Goal: Information Seeking & Learning: Learn about a topic

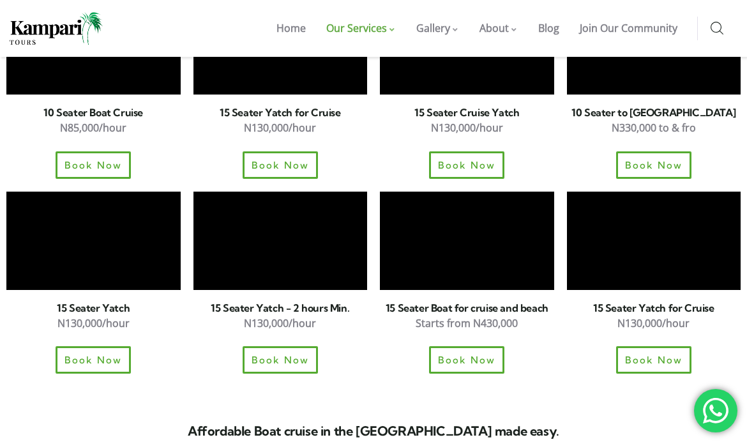
scroll to position [1642, 0]
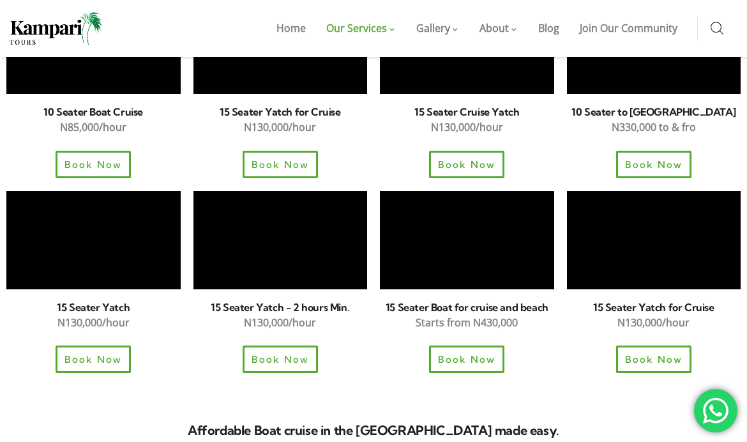
click at [570, 345] on div "Book Now" at bounding box center [654, 358] width 174 height 27
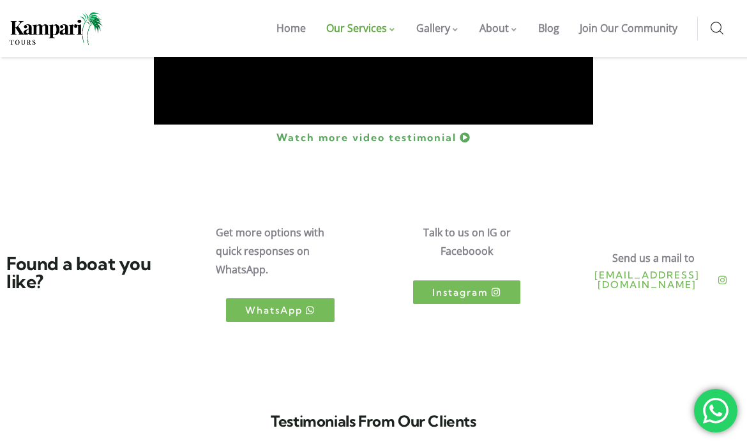
scroll to position [2222, 0]
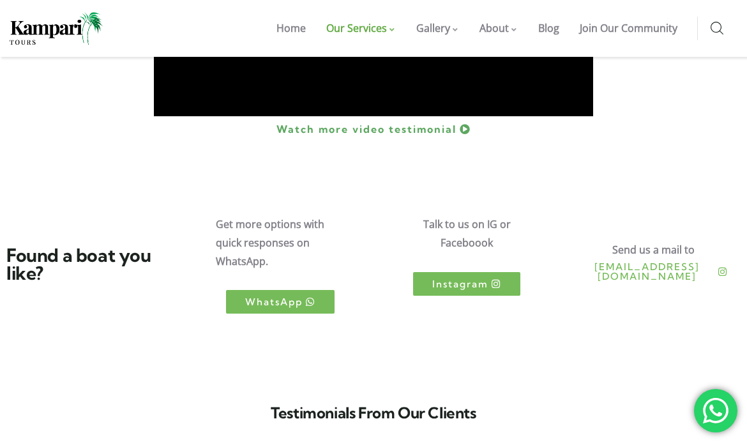
click at [245, 297] on span "WhatsApp" at bounding box center [273, 302] width 57 height 10
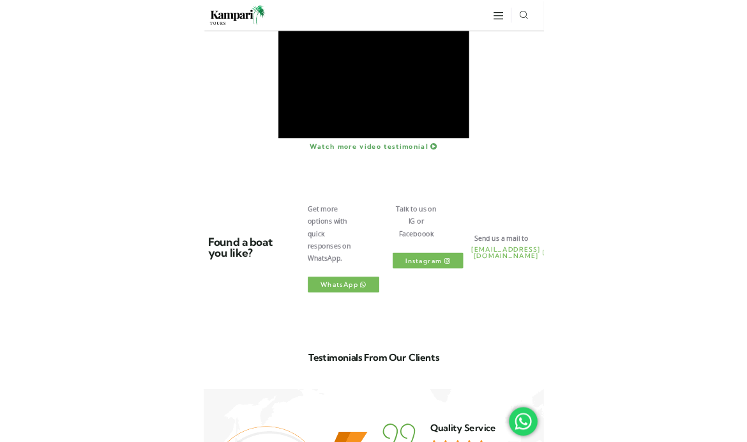
scroll to position [2268, 0]
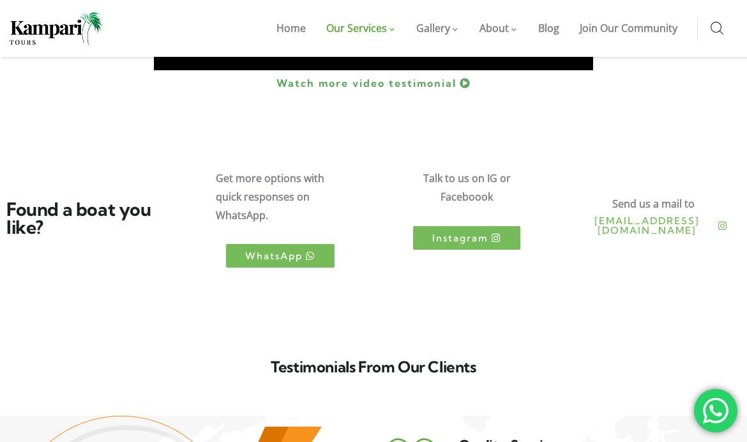
click at [243, 244] on link "WhatsApp" at bounding box center [280, 256] width 109 height 24
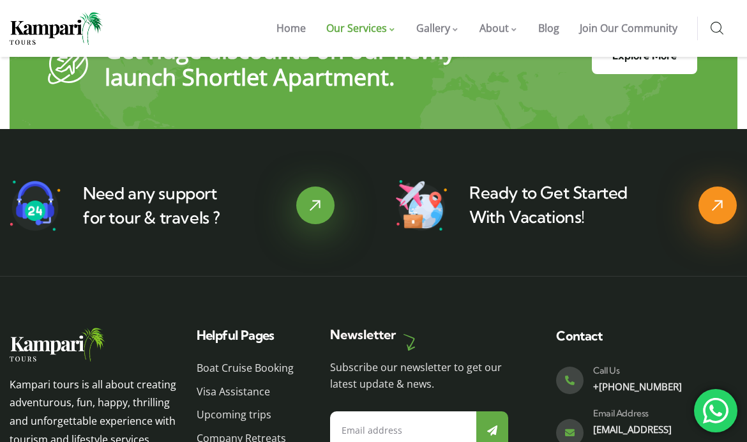
scroll to position [3013, 0]
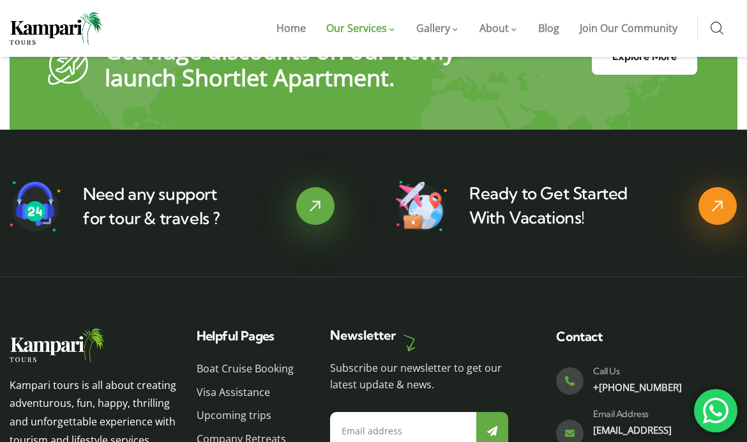
click at [221, 383] on span "Visa Assistance" at bounding box center [233, 392] width 73 height 19
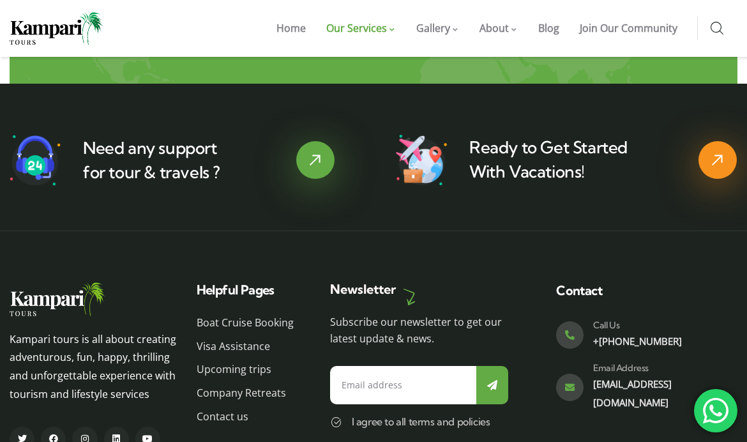
scroll to position [511, 0]
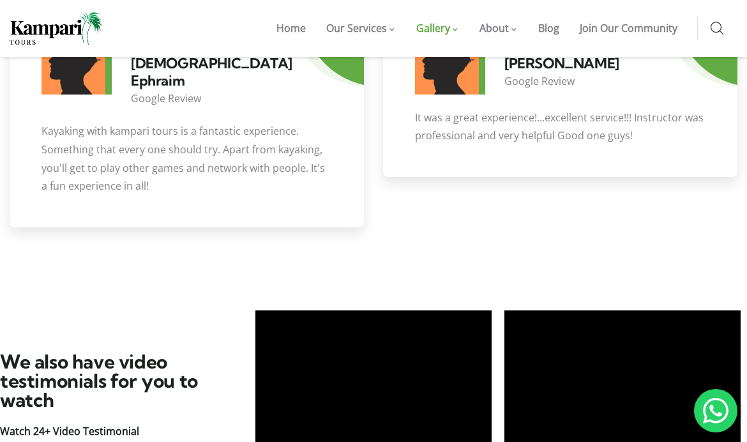
scroll to position [3078, 0]
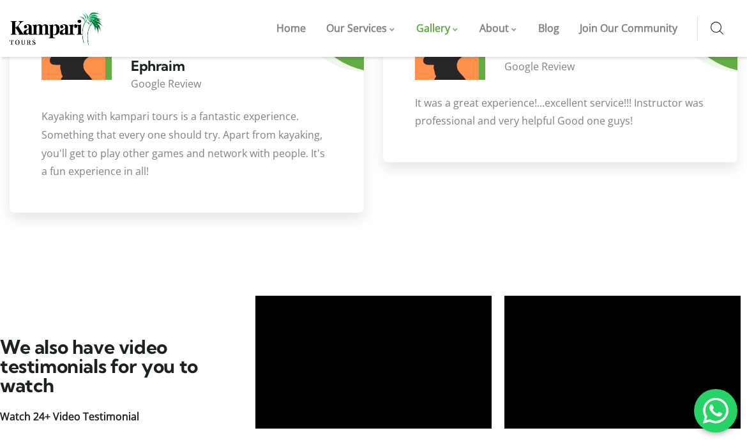
click at [332, 27] on span "Our Services" at bounding box center [356, 28] width 61 height 14
click at [331, 57] on link "International Trips" at bounding box center [396, 57] width 134 height 0
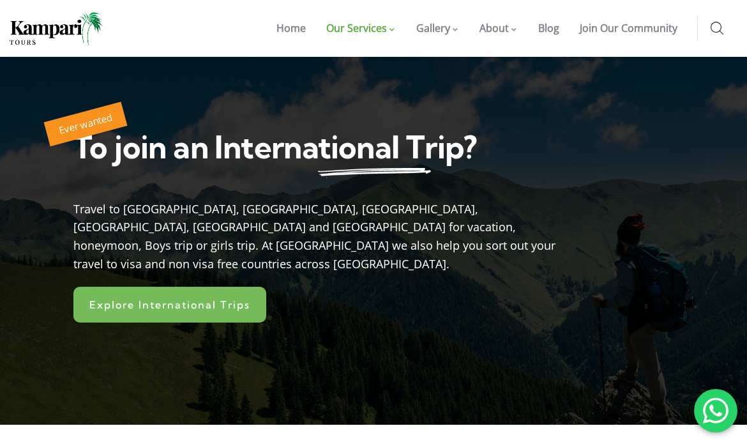
click at [199, 294] on link "Explore International Trips" at bounding box center [169, 305] width 193 height 36
click at [188, 299] on span "Explore International Trips" at bounding box center [169, 304] width 161 height 10
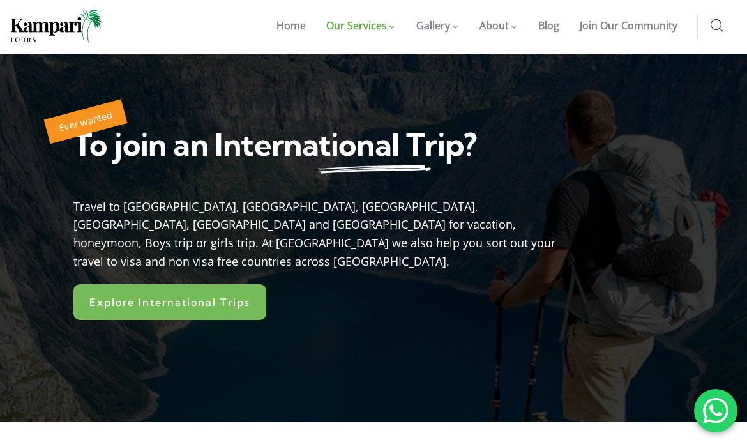
scroll to position [3, 0]
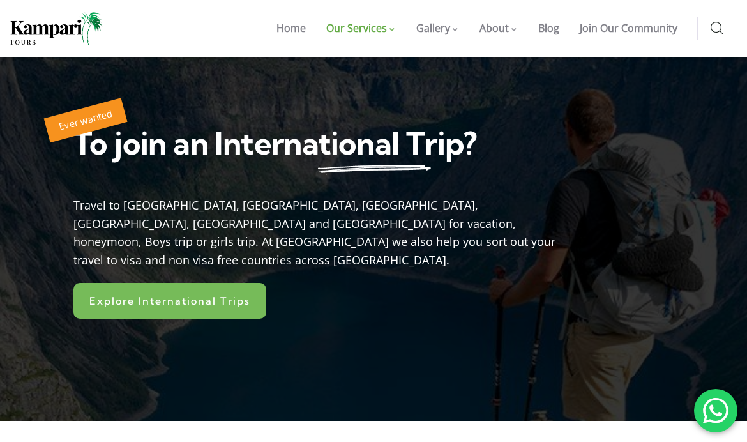
click at [145, 296] on span "Explore International Trips" at bounding box center [169, 301] width 161 height 10
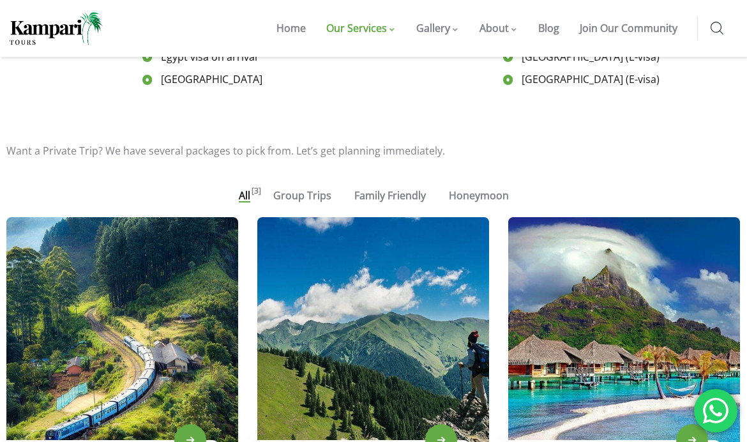
scroll to position [1317, 0]
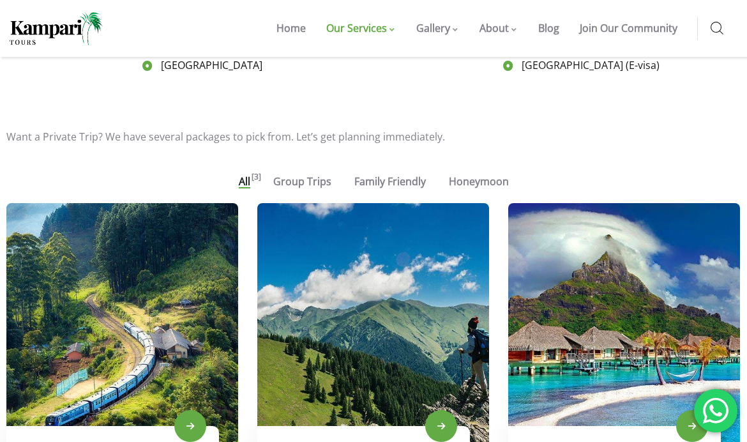
click at [364, 174] on span "Family Friendly" at bounding box center [389, 181] width 71 height 14
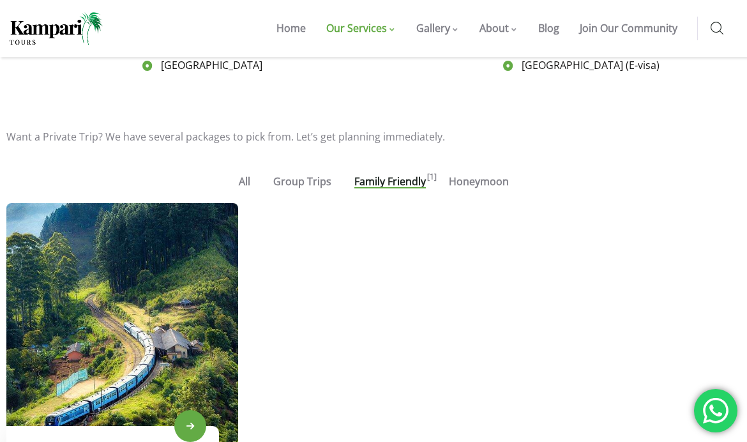
click at [188, 410] on span at bounding box center [190, 426] width 32 height 32
click at [191, 410] on span at bounding box center [190, 426] width 32 height 32
click at [193, 410] on span at bounding box center [190, 426] width 32 height 32
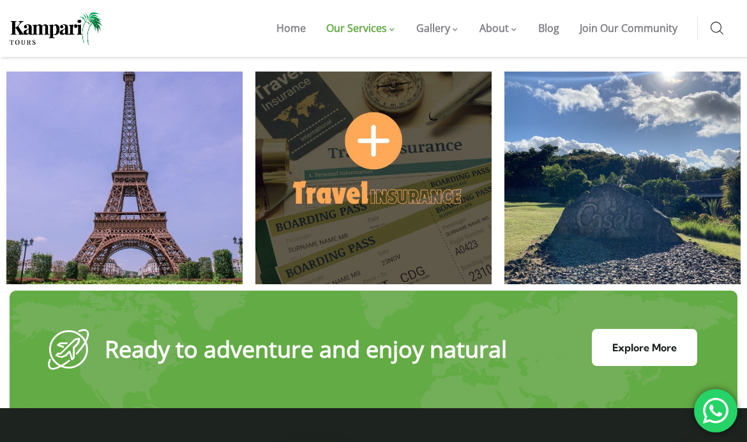
scroll to position [2204, 0]
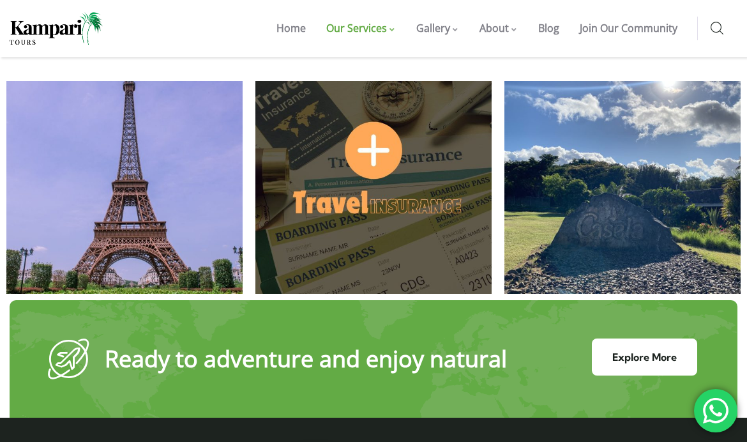
click at [348, 17] on link "Our Services" at bounding box center [361, 28] width 90 height 57
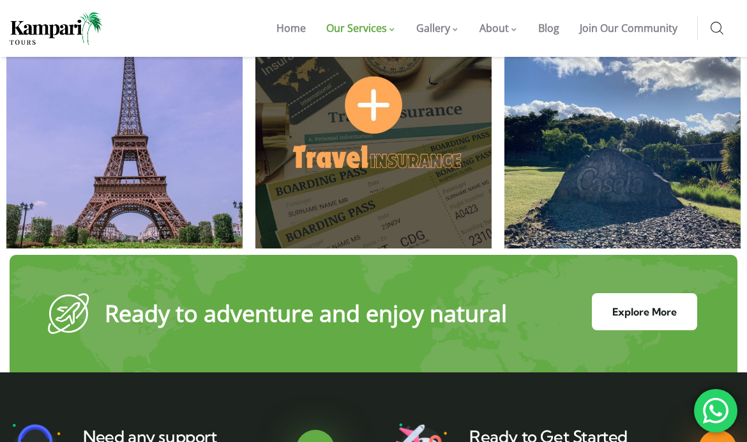
scroll to position [2250, 0]
